Goal: Task Accomplishment & Management: Manage account settings

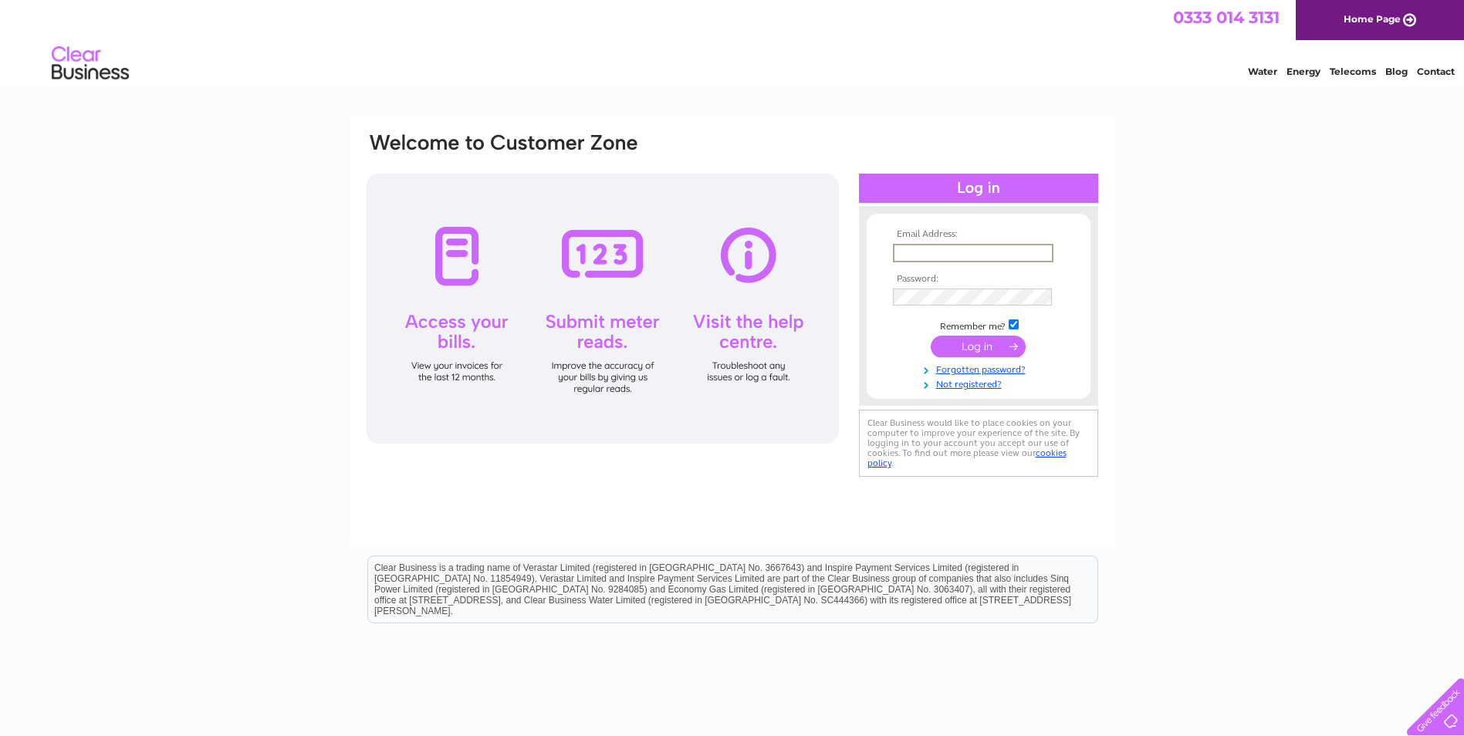
click at [950, 249] on input "text" at bounding box center [973, 253] width 161 height 19
type input "[DOMAIN_NAME][EMAIL_ADDRESS][DOMAIN_NAME]"
click at [1010, 322] on input "checkbox" at bounding box center [1014, 323] width 10 height 10
checkbox input "false"
click at [983, 343] on input "submit" at bounding box center [978, 345] width 95 height 22
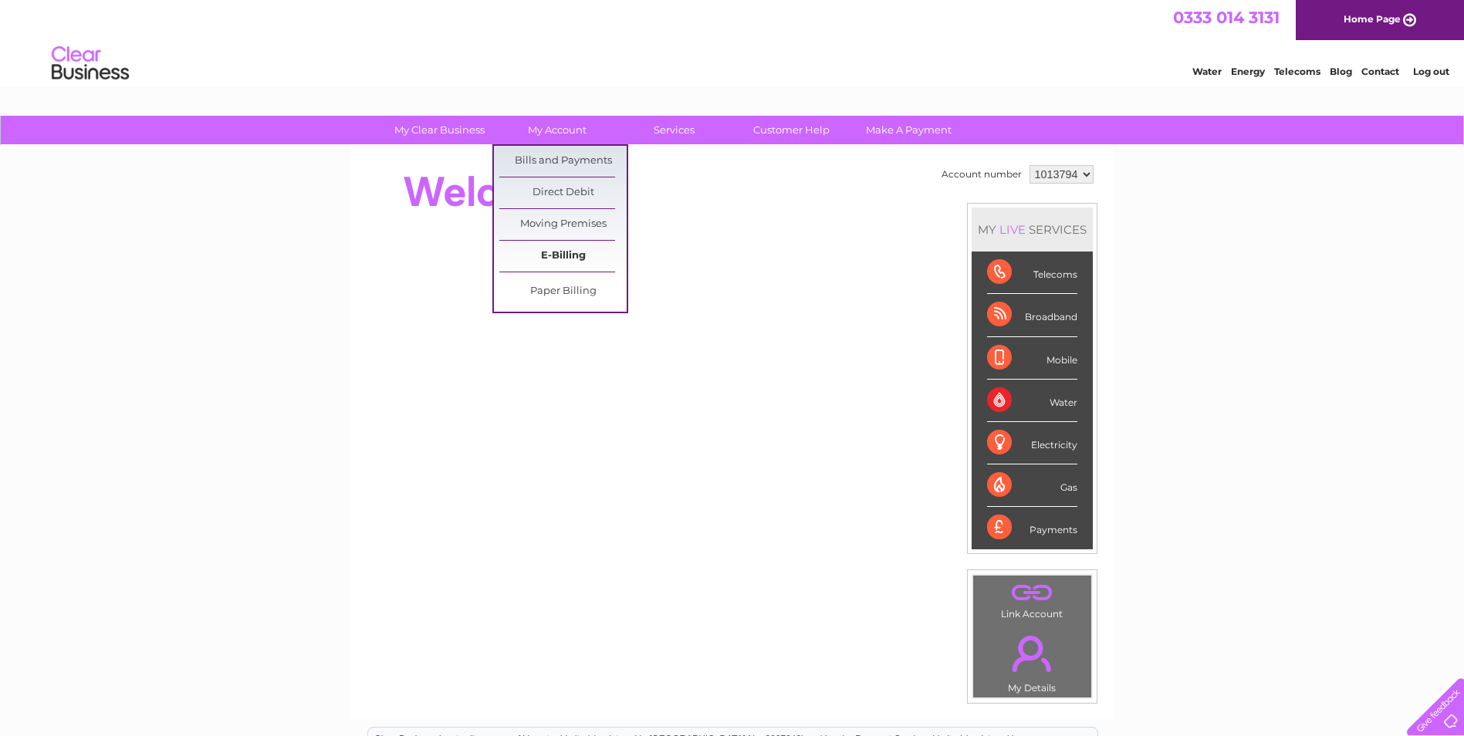
click at [572, 258] on link "E-Billing" at bounding box center [562, 256] width 127 height 31
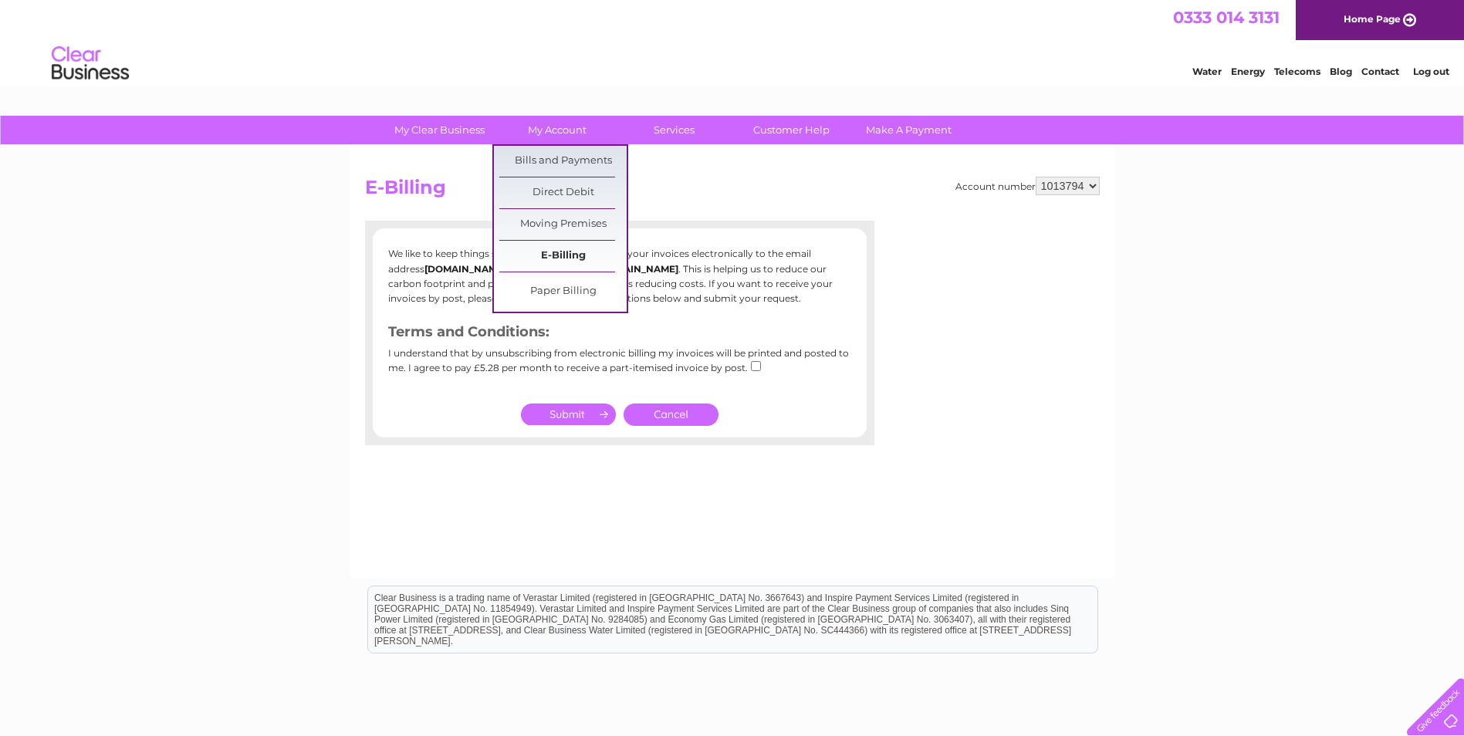
click at [553, 258] on link "E-Billing" at bounding box center [562, 256] width 127 height 31
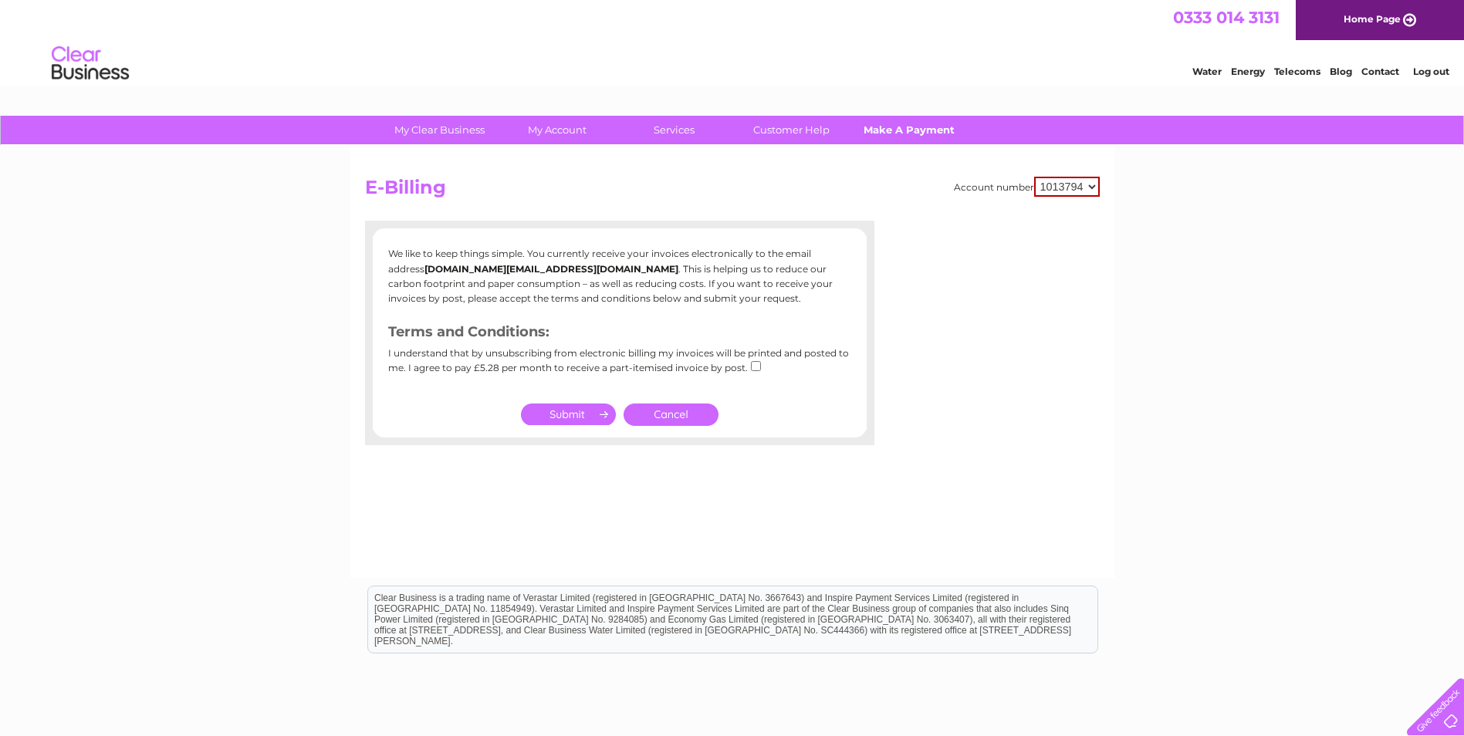
click at [897, 126] on link "Make A Payment" at bounding box center [908, 130] width 127 height 29
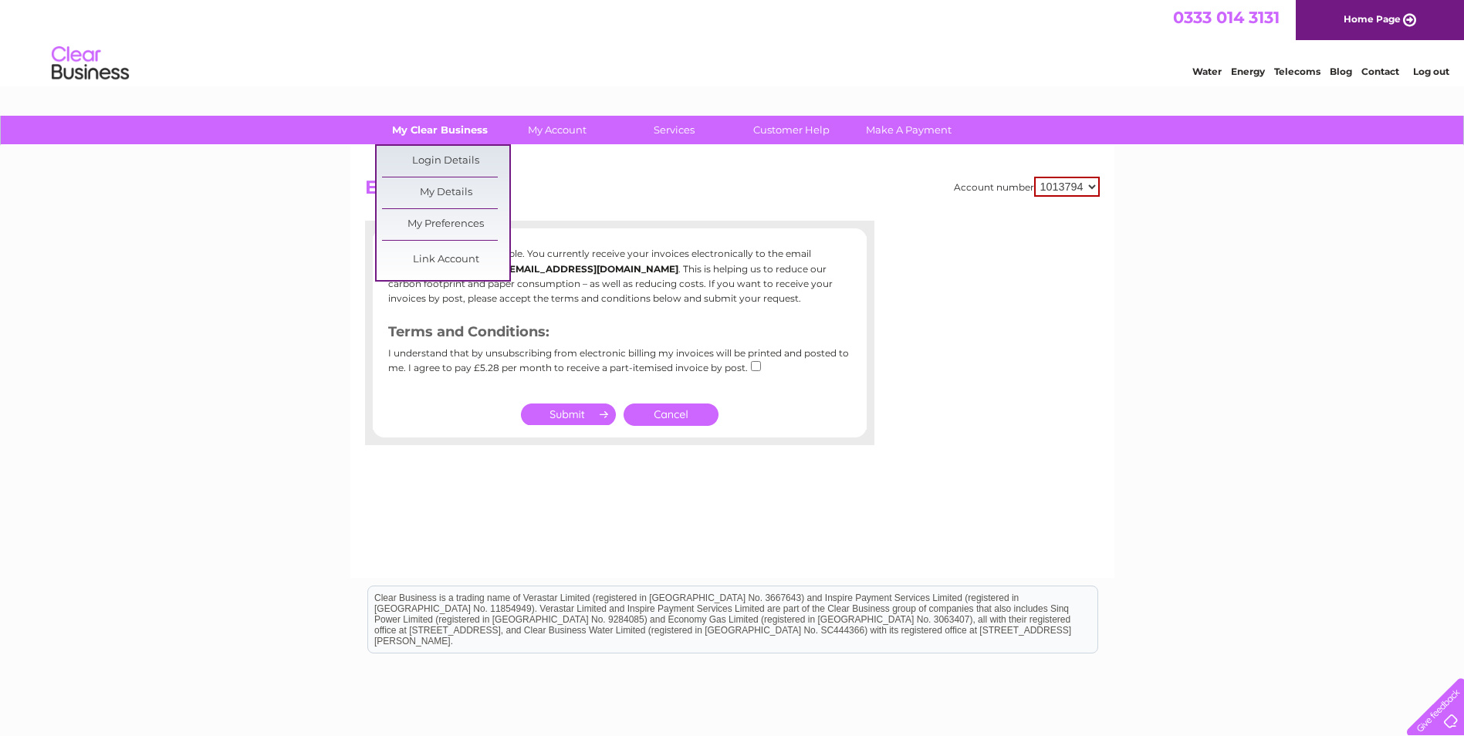
click at [459, 130] on link "My Clear Business" at bounding box center [439, 130] width 127 height 29
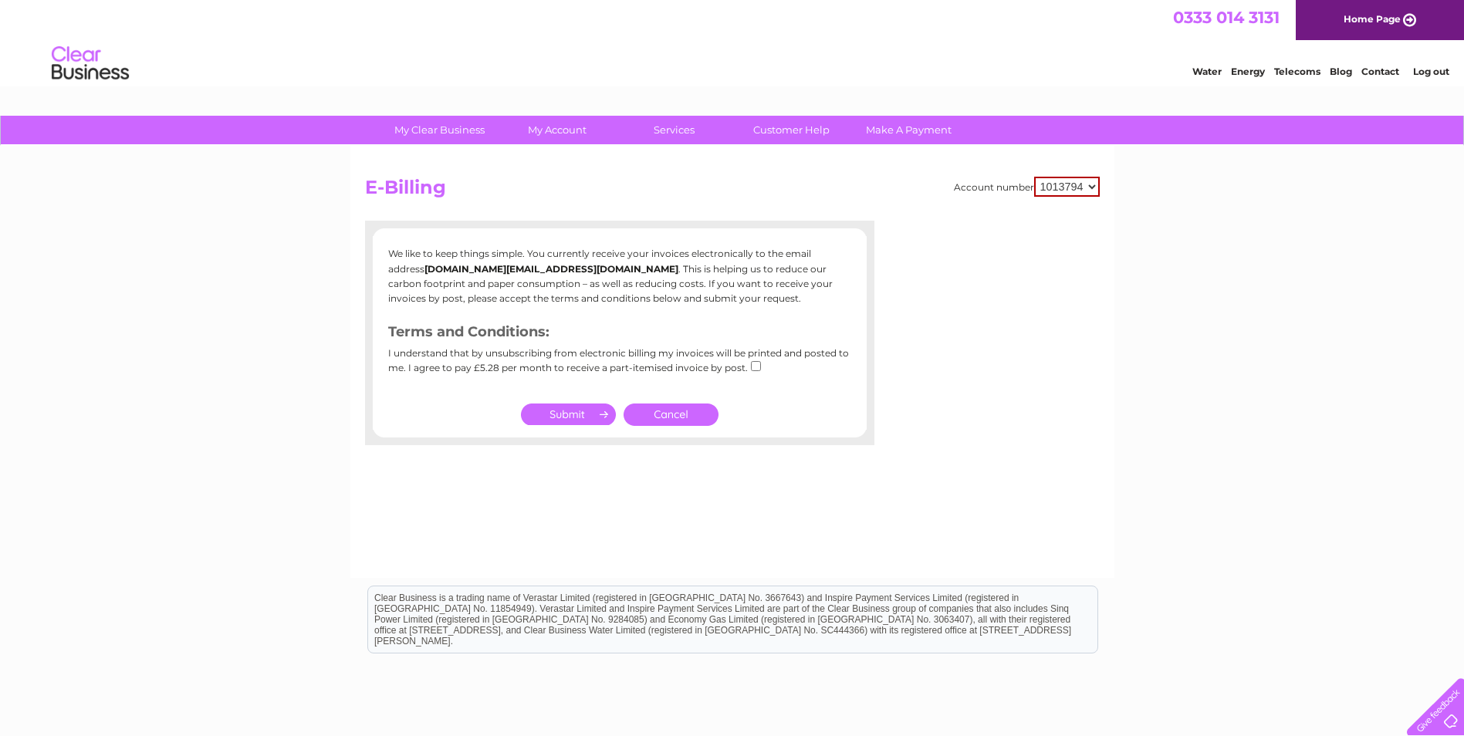
click at [248, 271] on div "My Clear Business Login Details My Details My Preferences Link Account My Accou…" at bounding box center [732, 479] width 1464 height 726
click at [675, 421] on link "Cancel" at bounding box center [671, 415] width 95 height 22
click at [668, 415] on link "Cancel" at bounding box center [671, 415] width 95 height 22
click at [898, 124] on link "Make A Payment" at bounding box center [908, 130] width 127 height 29
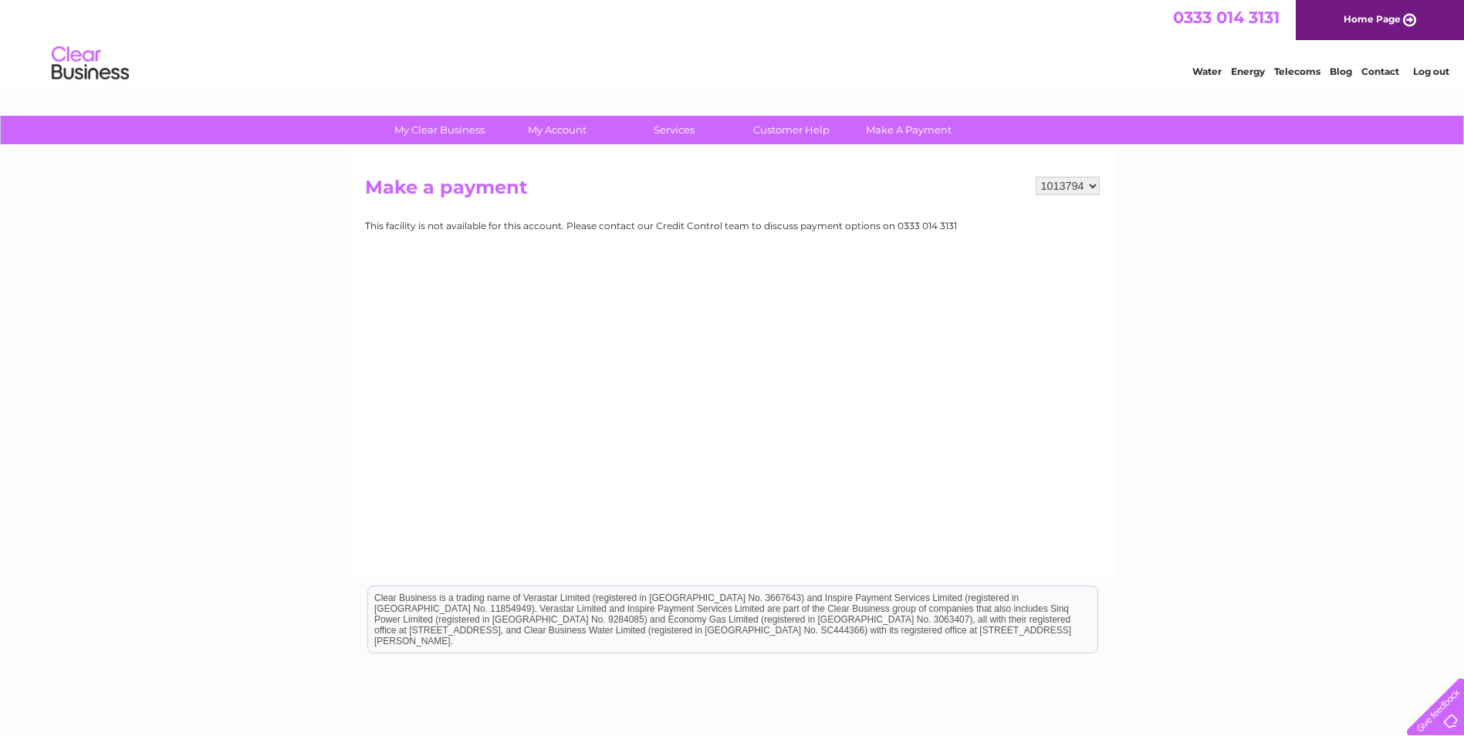
click at [218, 355] on div "My Clear Business Login Details My Details My Preferences Link Account My Accou…" at bounding box center [732, 479] width 1464 height 726
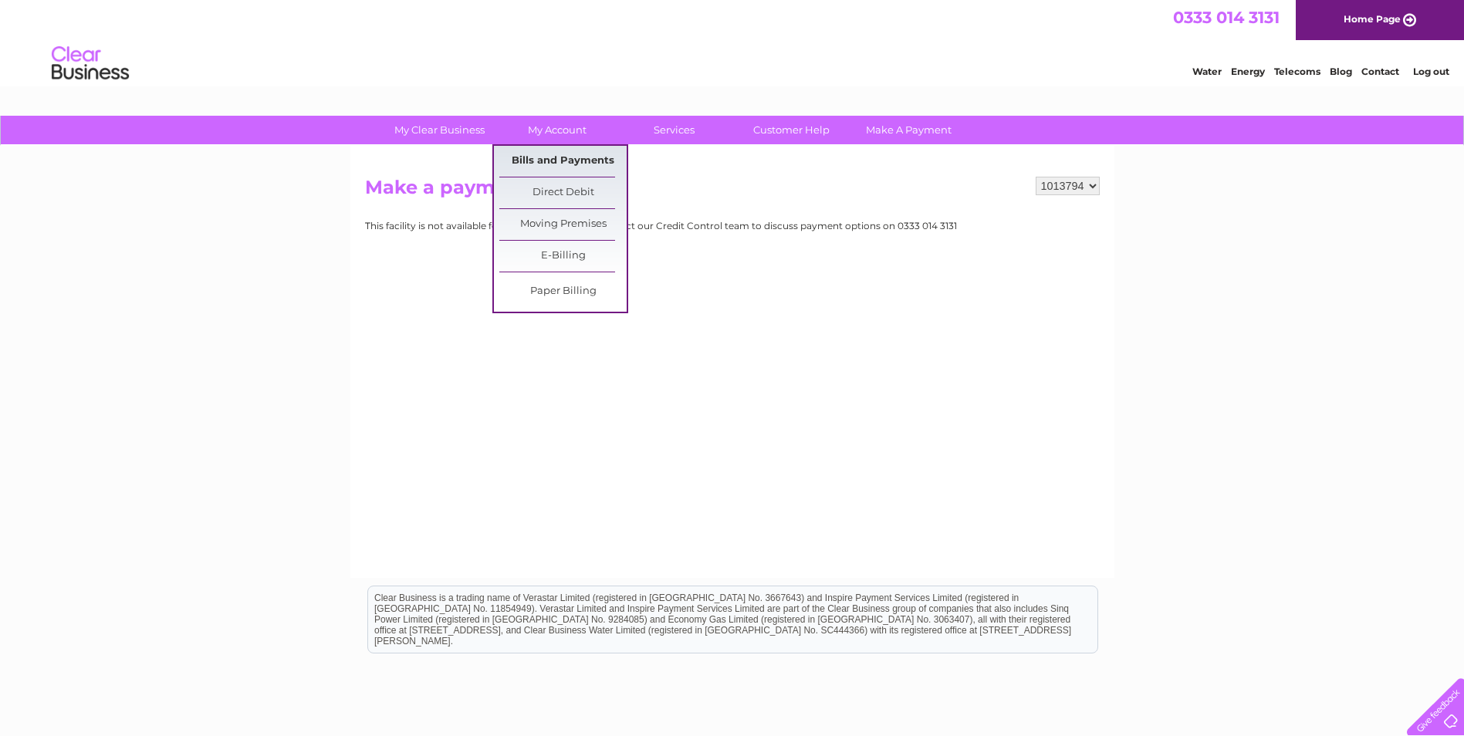
click at [560, 151] on link "Bills and Payments" at bounding box center [562, 161] width 127 height 31
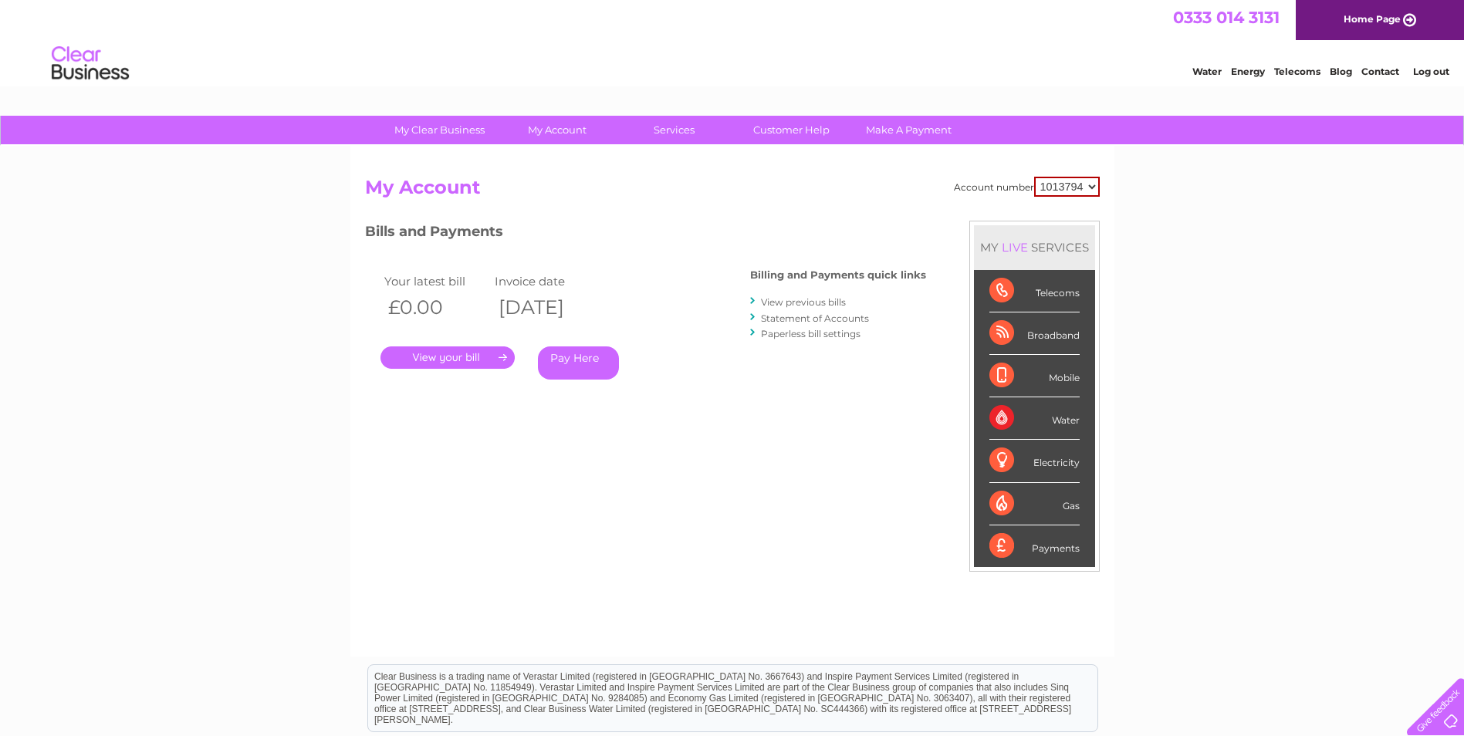
click at [447, 367] on link "." at bounding box center [447, 358] width 134 height 22
